Goal: Information Seeking & Learning: Find specific fact

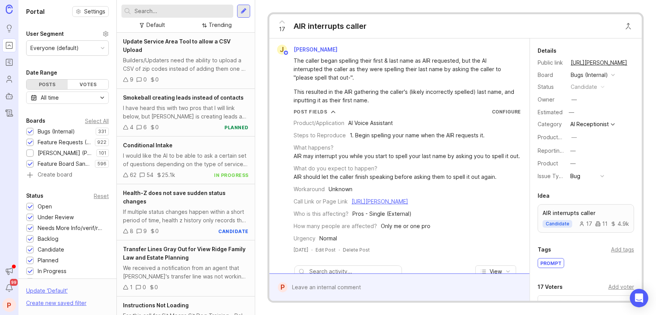
click at [198, 12] on input "text" at bounding box center [182, 11] width 96 height 8
type input "a"
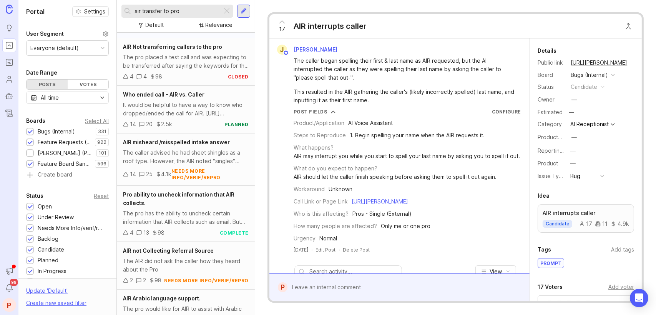
scroll to position [432, 0]
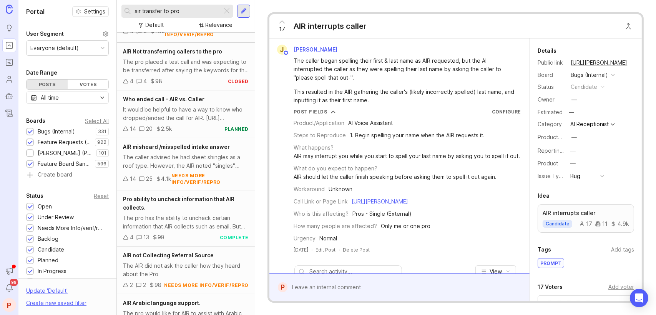
click at [162, 14] on input "air transfer to pro" at bounding box center [176, 11] width 85 height 8
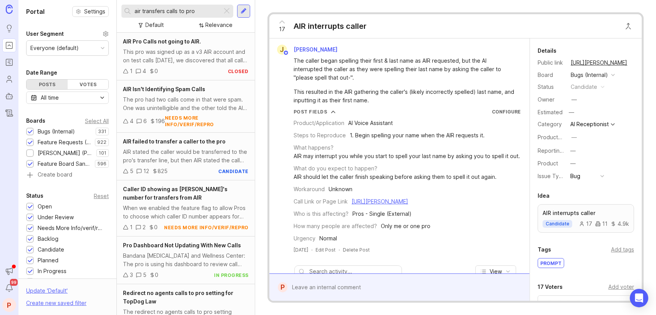
scroll to position [216, 0]
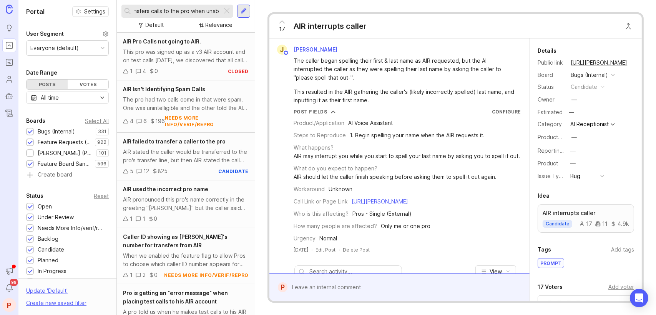
scroll to position [0, 18]
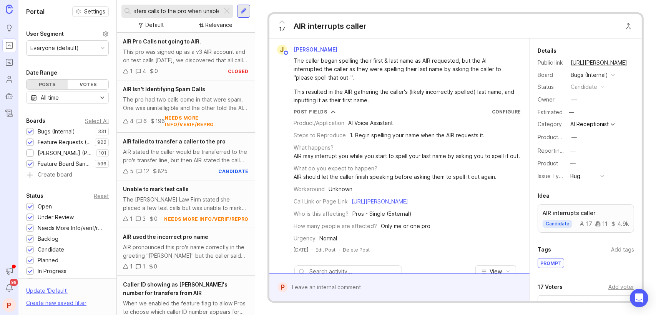
type input "air transfers calls to the pro when unable"
click at [449, 19] on div "17 AIR interrupts caller" at bounding box center [455, 26] width 372 height 24
